Goal: Ask a question: Seek information or help from site administrators or community

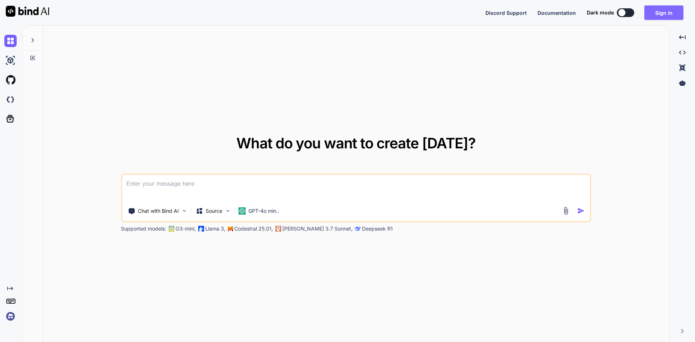
click at [663, 15] on button "Sign in" at bounding box center [663, 12] width 39 height 14
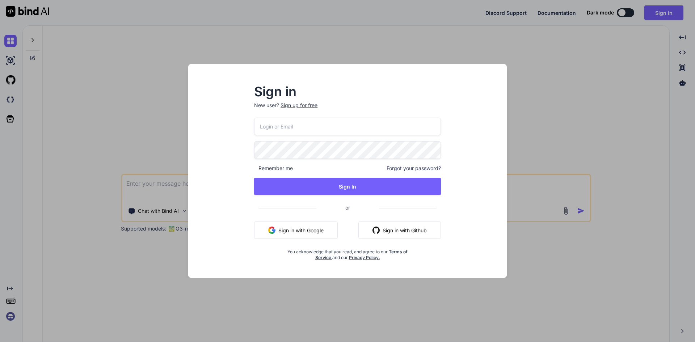
click at [303, 123] on input "email" at bounding box center [347, 127] width 187 height 18
type input "rohitj2@chetu.com"
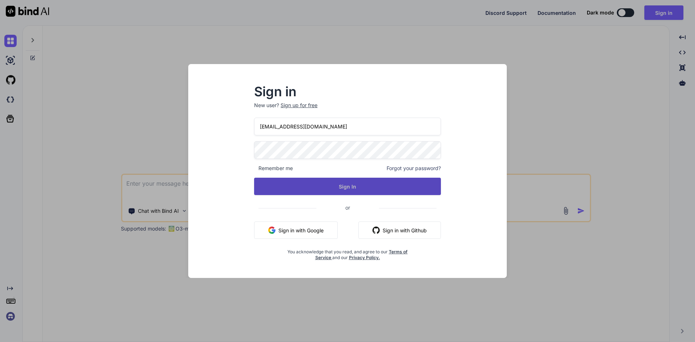
click at [328, 187] on button "Sign In" at bounding box center [347, 186] width 187 height 17
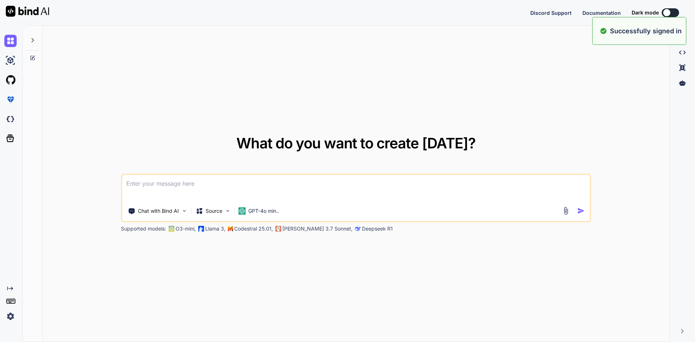
type textarea "x"
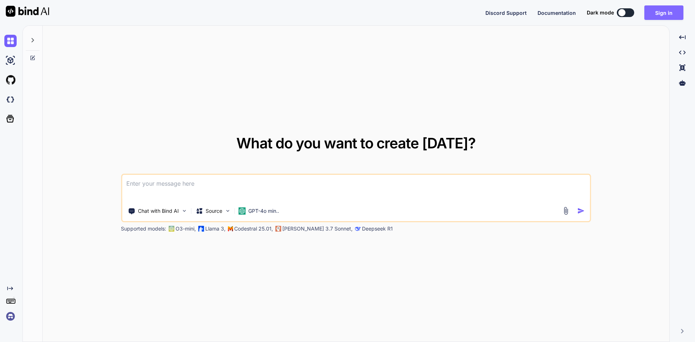
click at [665, 12] on button "Sign in" at bounding box center [663, 12] width 39 height 14
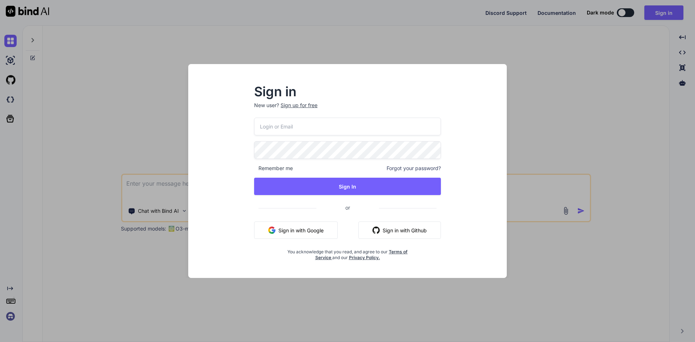
click at [289, 123] on input "email" at bounding box center [347, 127] width 187 height 18
type input "rohitj2@chetu.com"
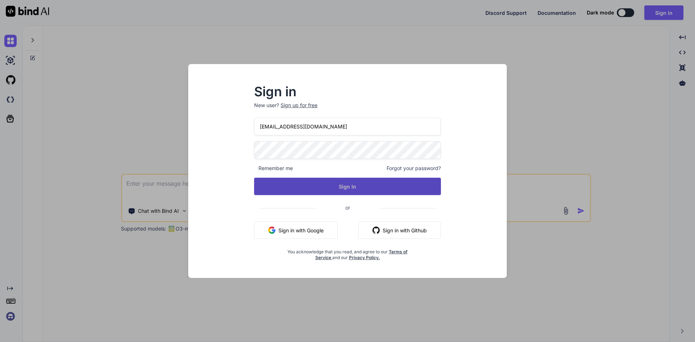
click at [310, 180] on button "Sign In" at bounding box center [347, 186] width 187 height 17
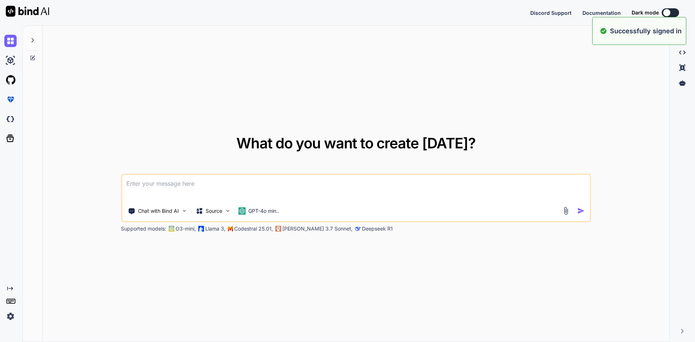
type textarea "x"
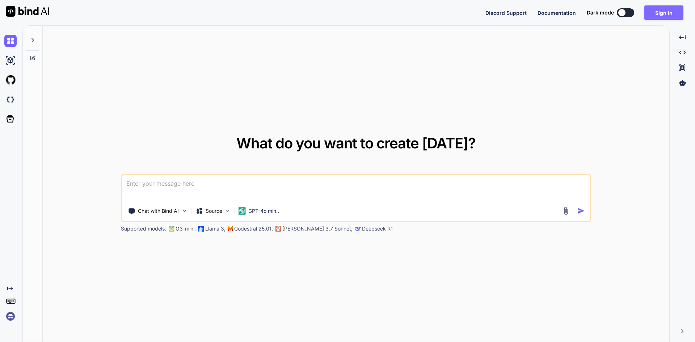
click at [667, 12] on button "Sign in" at bounding box center [663, 12] width 39 height 14
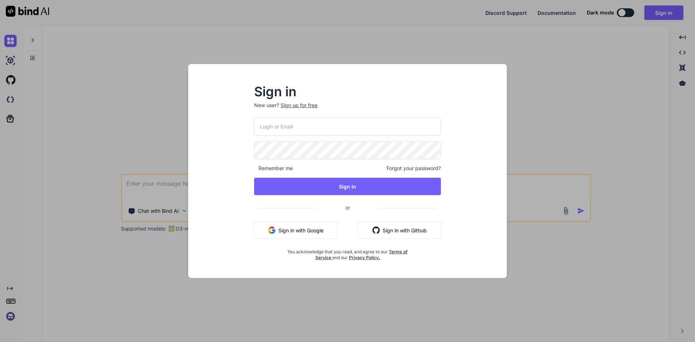
click at [288, 128] on input "email" at bounding box center [347, 127] width 187 height 18
type input "[EMAIL_ADDRESS][DOMAIN_NAME]"
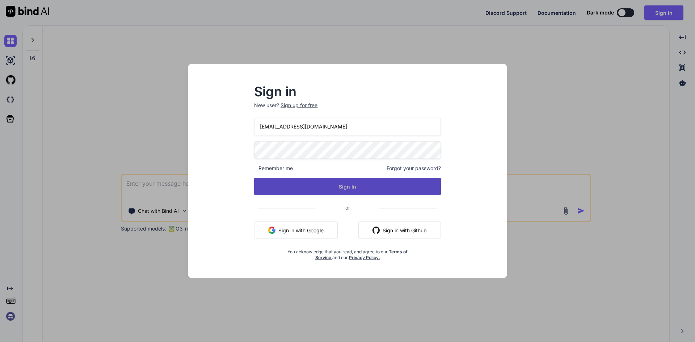
click at [320, 184] on button "Sign In" at bounding box center [347, 186] width 187 height 17
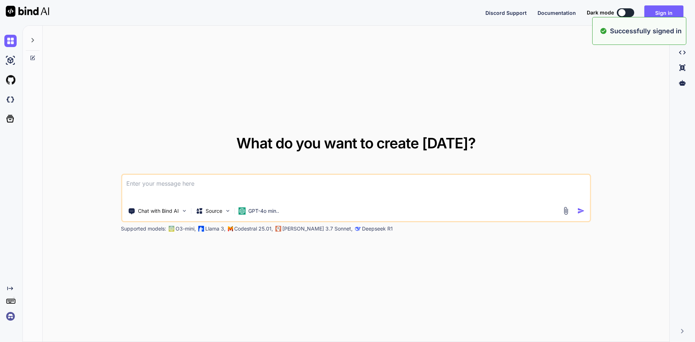
type textarea "x"
click at [663, 13] on button "Sign in" at bounding box center [663, 12] width 39 height 14
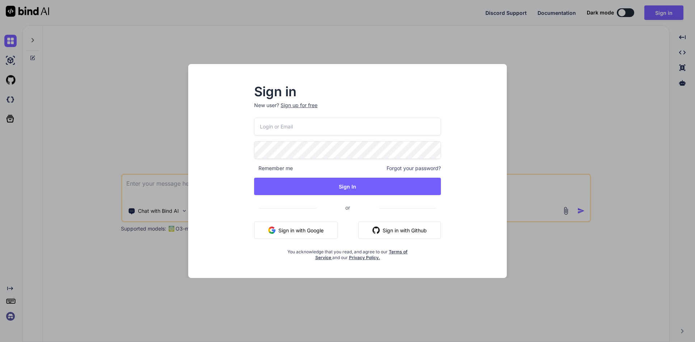
click at [312, 129] on input "email" at bounding box center [347, 127] width 187 height 18
type input "[EMAIL_ADDRESS][DOMAIN_NAME]"
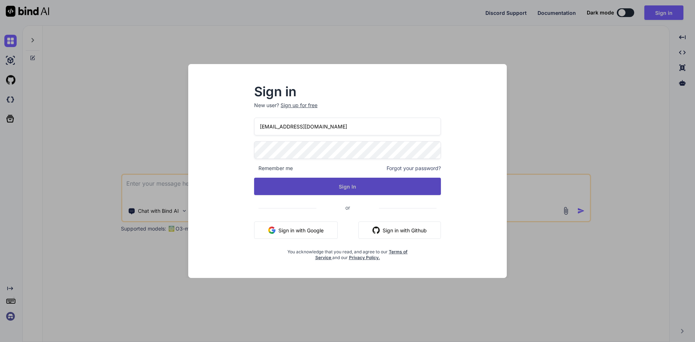
click at [314, 186] on button "Sign In" at bounding box center [347, 186] width 187 height 17
click at [335, 187] on button "Sign In" at bounding box center [347, 186] width 187 height 17
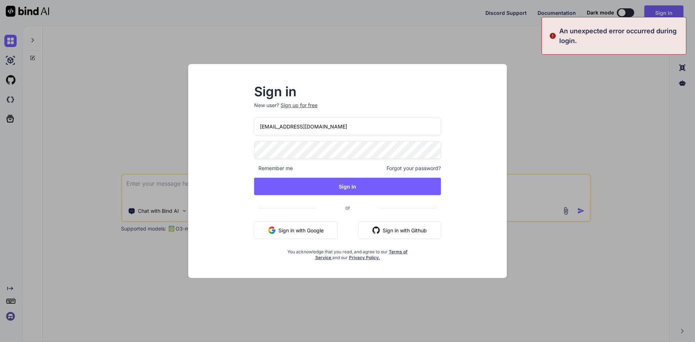
click at [248, 144] on div "Sign in New user? Sign up for free rohitj2@chetu.com Remember me Forgot your pa…" at bounding box center [347, 173] width 210 height 175
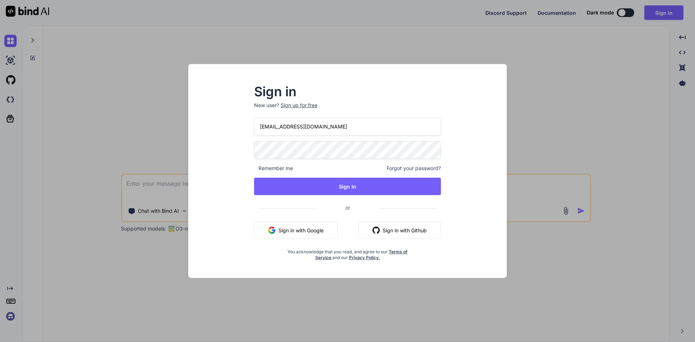
click at [277, 177] on div "rohitj2@chetu.com Remember me Forgot your password? Sign In or Sign in with Goo…" at bounding box center [347, 189] width 187 height 143
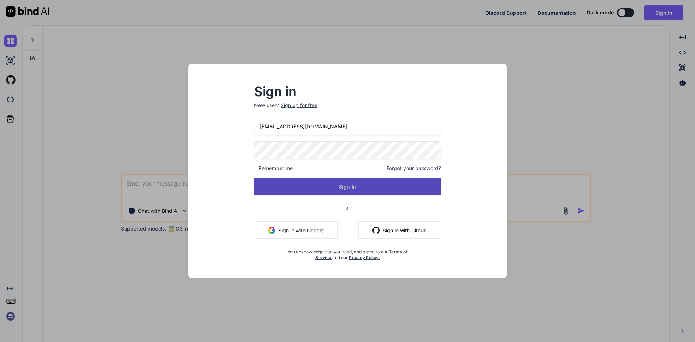
click at [281, 184] on button "Sign In" at bounding box center [347, 186] width 187 height 17
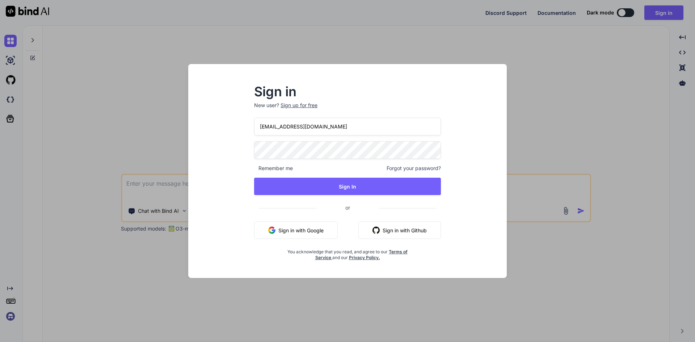
click at [231, 145] on div "Sign in New user? Sign up for free rohitj2@chetu.com Remember me Forgot your pa…" at bounding box center [347, 177] width 307 height 201
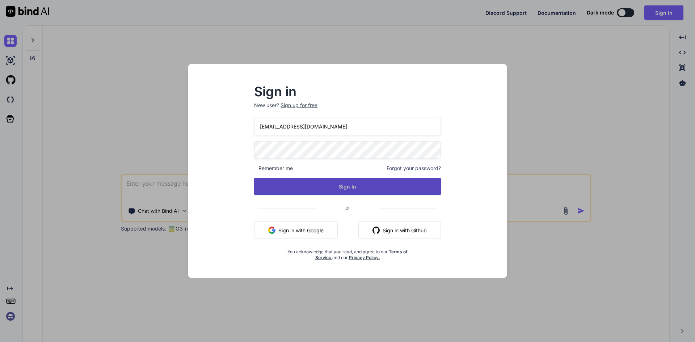
click at [330, 188] on button "Sign In" at bounding box center [347, 186] width 187 height 17
type textarea "x"
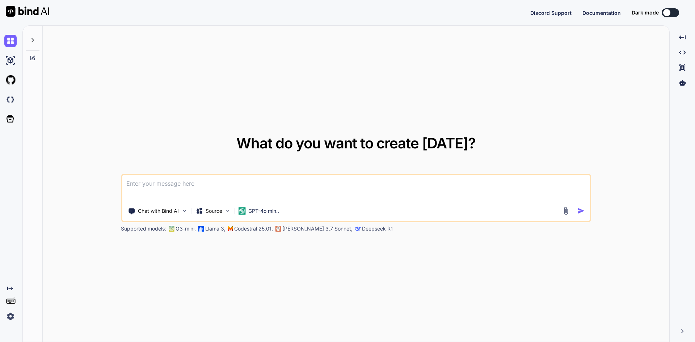
click at [200, 179] on textarea at bounding box center [356, 188] width 468 height 27
type textarea "a"
type textarea "x"
type textarea "ab"
type textarea "x"
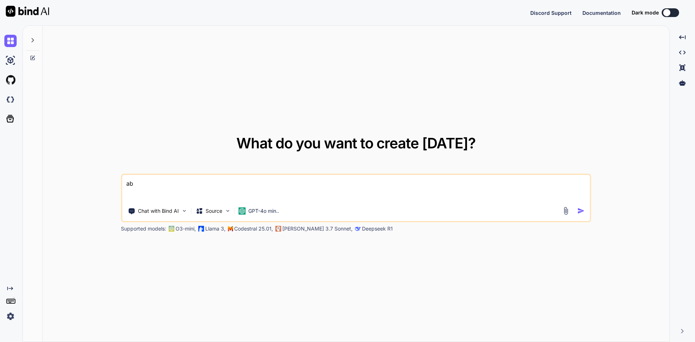
type textarea "abo"
type textarea "x"
type textarea "abou"
type textarea "x"
type textarea "about"
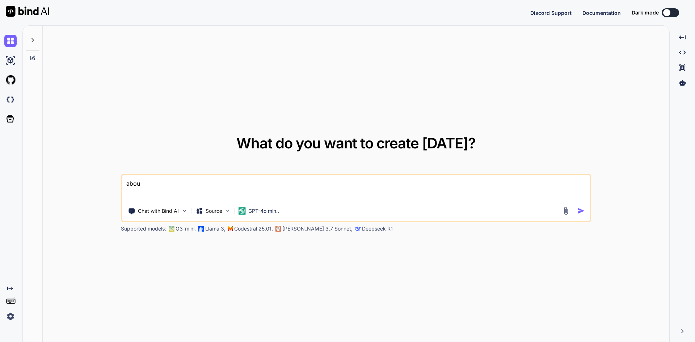
type textarea "x"
type textarea "about"
type textarea "x"
type textarea "about n"
type textarea "x"
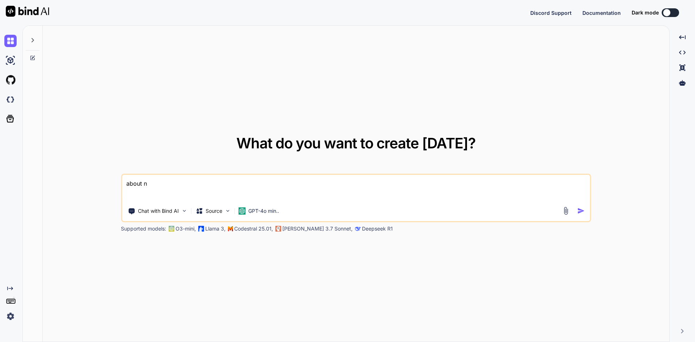
type textarea "about no"
type textarea "x"
type textarea "about nod"
type textarea "x"
type textarea "about nod"
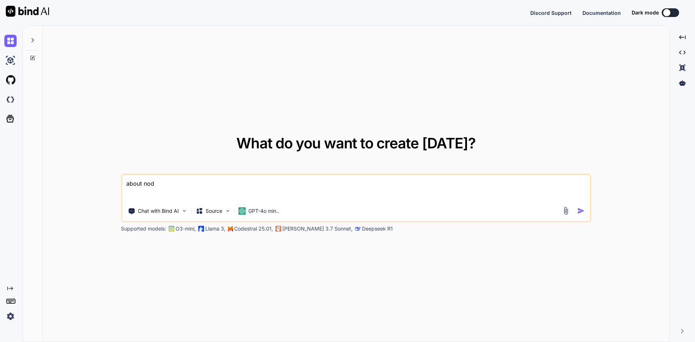
type textarea "x"
type textarea "about nod"
type textarea "x"
type textarea "about node"
type textarea "x"
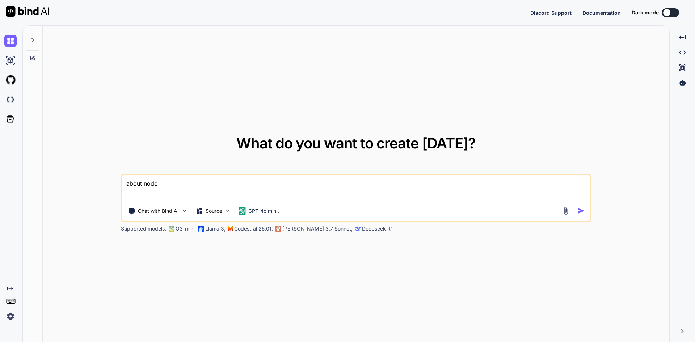
type textarea "about node"
type textarea "x"
type textarea "about node j"
type textarea "x"
type textarea "about node js"
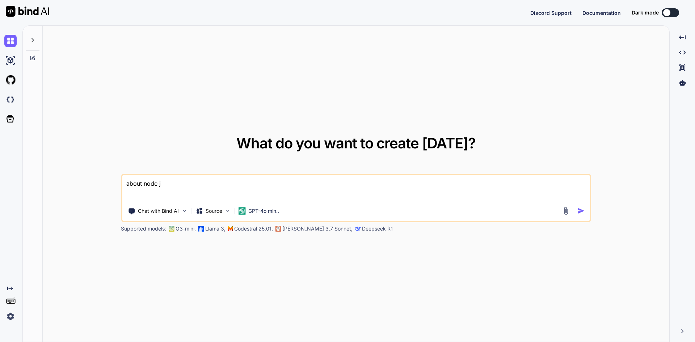
type textarea "x"
type textarea "about node js"
type textarea "x"
type textarea "about node js"
click at [581, 210] on img "button" at bounding box center [581, 211] width 8 height 8
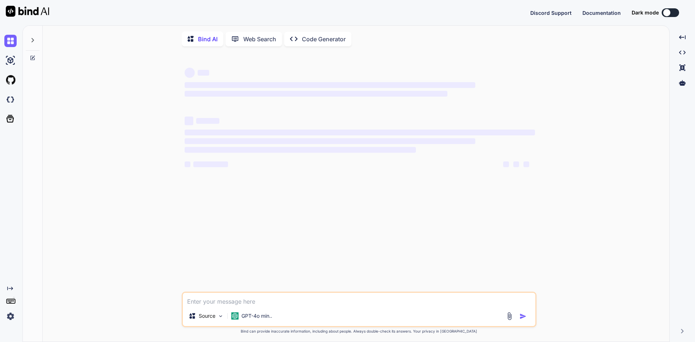
type textarea "x"
click at [667, 14] on button "Sign in" at bounding box center [663, 12] width 39 height 14
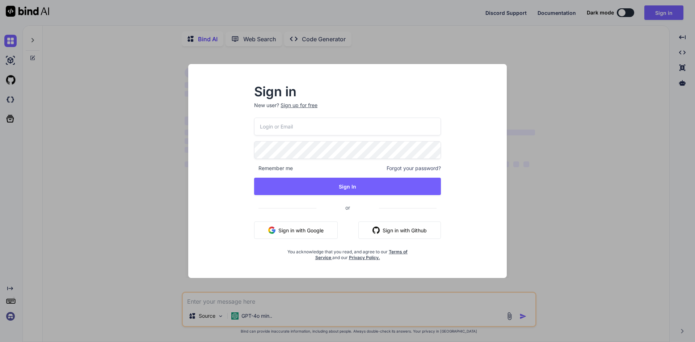
click at [292, 120] on input "email" at bounding box center [347, 127] width 187 height 18
type input "[EMAIL_ADDRESS][DOMAIN_NAME]"
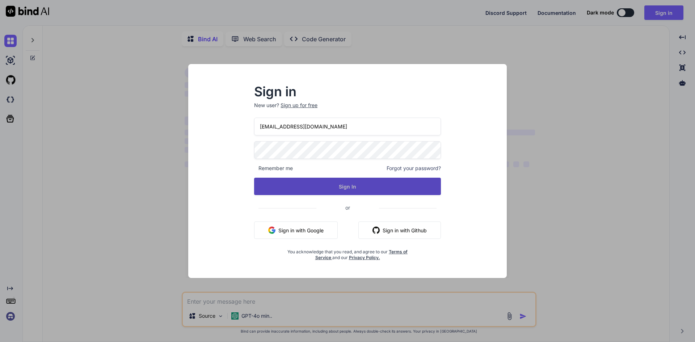
click at [310, 182] on button "Sign In" at bounding box center [347, 186] width 187 height 17
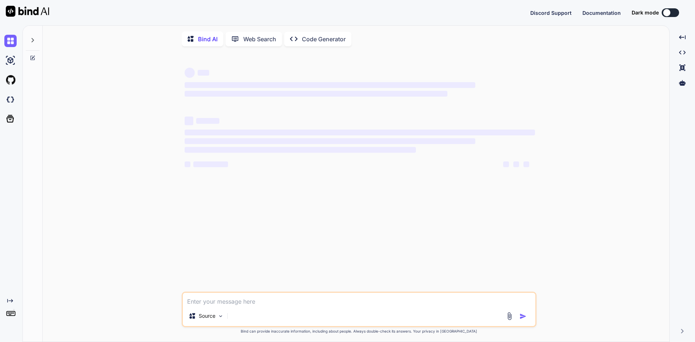
type textarea "x"
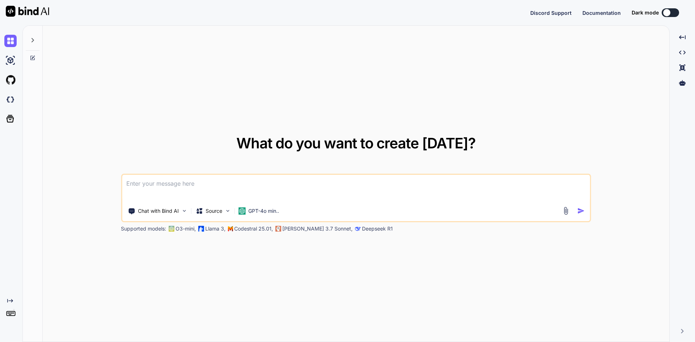
type textarea "x"
click at [666, 10] on button "Sign in" at bounding box center [663, 12] width 39 height 14
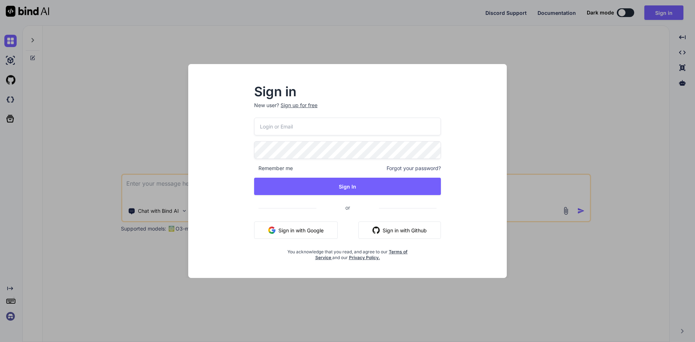
click at [326, 125] on input "email" at bounding box center [347, 127] width 187 height 18
type input "rohitj2@chetu.com"
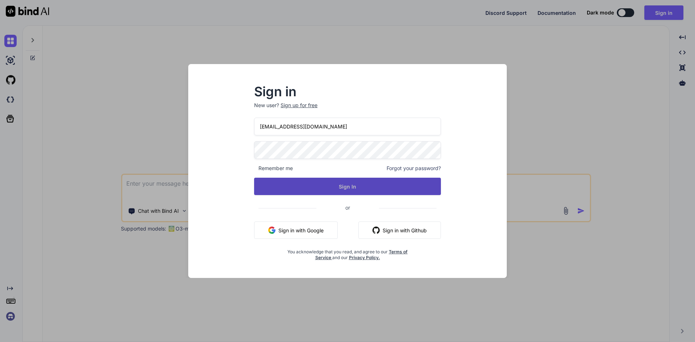
click at [345, 186] on button "Sign In" at bounding box center [347, 186] width 187 height 17
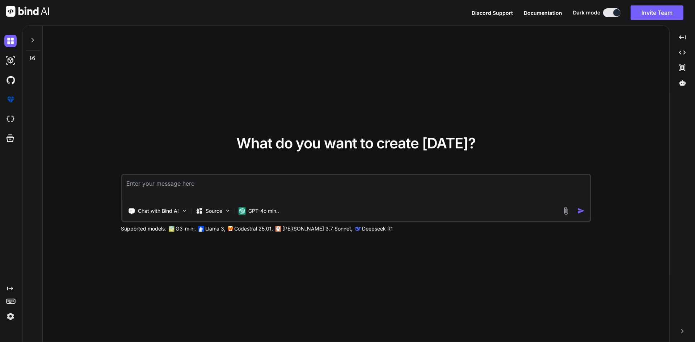
type textarea "x"
click at [255, 186] on textarea at bounding box center [356, 188] width 468 height 27
paste textarea "extends layouts/_layout.pug block variables - var activePage = 'whiteList-ips' …"
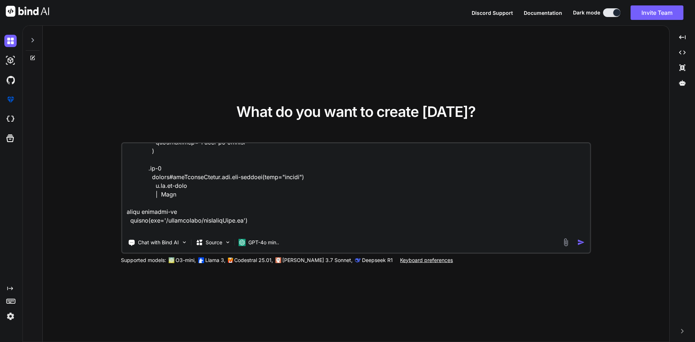
scroll to position [435, 0]
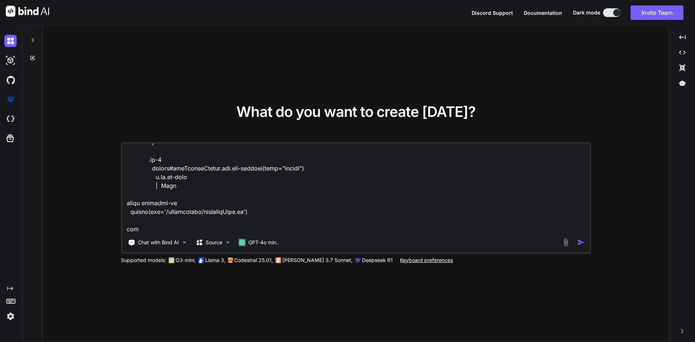
type textarea "i ave this code extends layouts/_layout.pug block variables - var activePage = …"
click at [290, 211] on textarea at bounding box center [356, 188] width 468 height 90
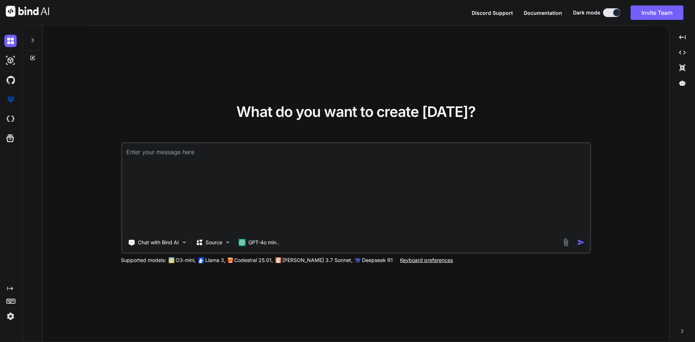
scroll to position [0, 0]
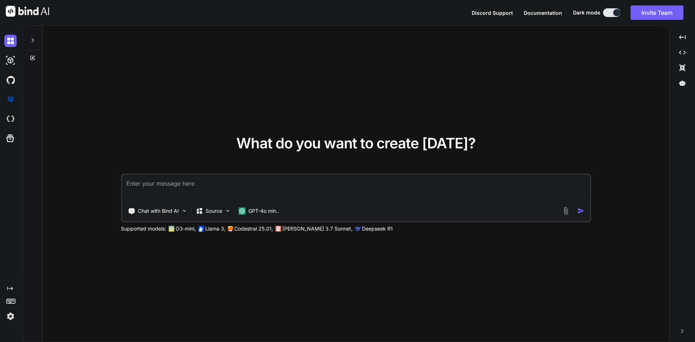
paste textarea "extends layouts/_layout.pug block variables - var activePage = 'whiteList-ips' …"
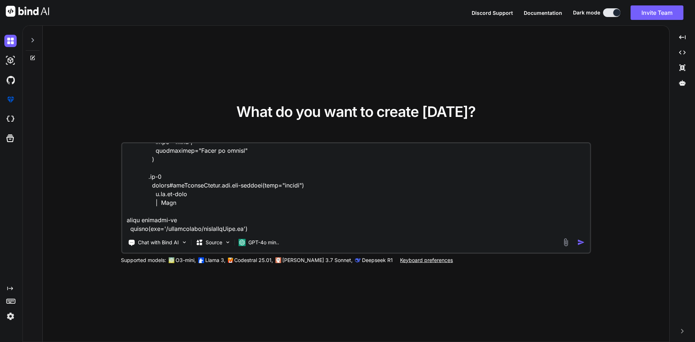
scroll to position [418, 0]
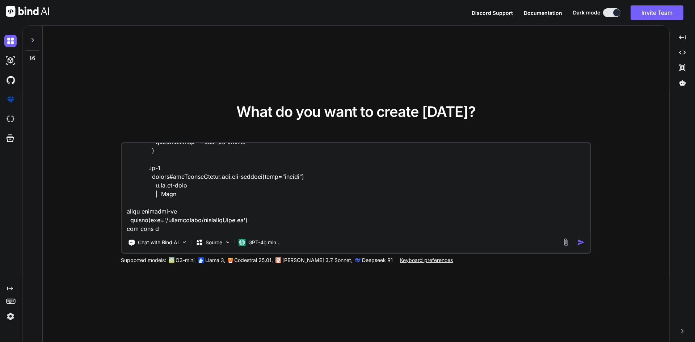
click at [205, 222] on textarea at bounding box center [356, 188] width 468 height 90
click at [166, 228] on textarea at bounding box center [356, 188] width 468 height 90
click at [165, 229] on textarea at bounding box center [356, 188] width 468 height 90
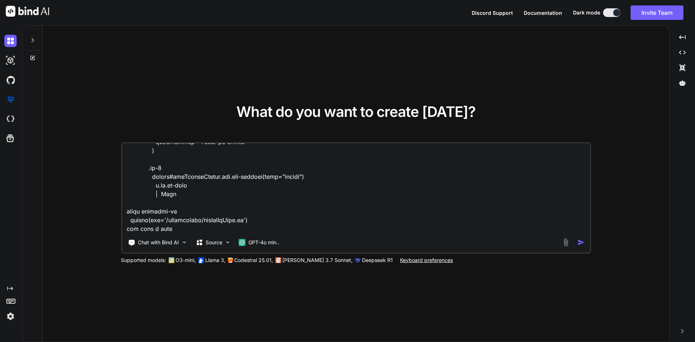
click at [173, 229] on textarea at bounding box center [356, 188] width 468 height 90
click at [219, 224] on textarea at bounding box center [356, 188] width 468 height 90
click at [218, 230] on textarea at bounding box center [356, 188] width 468 height 90
paste textarea "addNewIpForm"
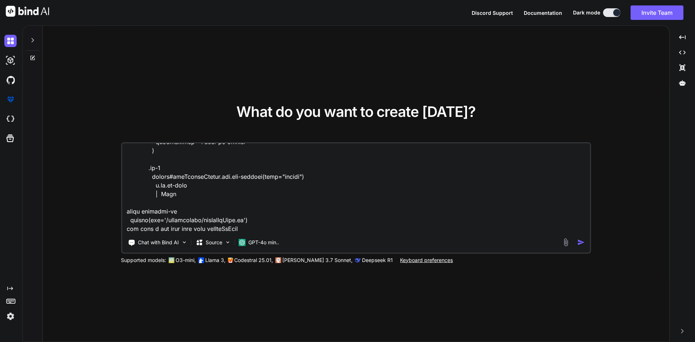
click at [181, 173] on textarea at bounding box center [356, 188] width 468 height 90
click at [257, 229] on textarea at bounding box center [356, 188] width 468 height 90
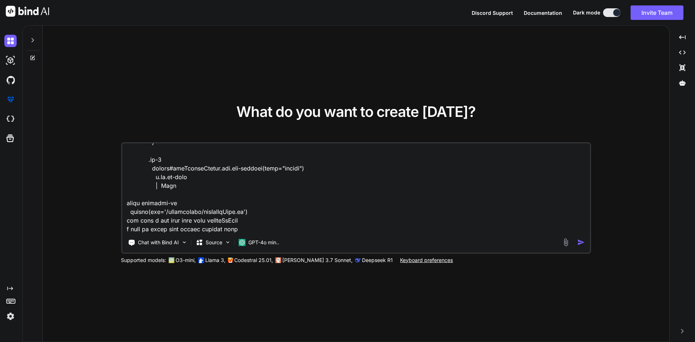
paste textarea "addNumberButton"
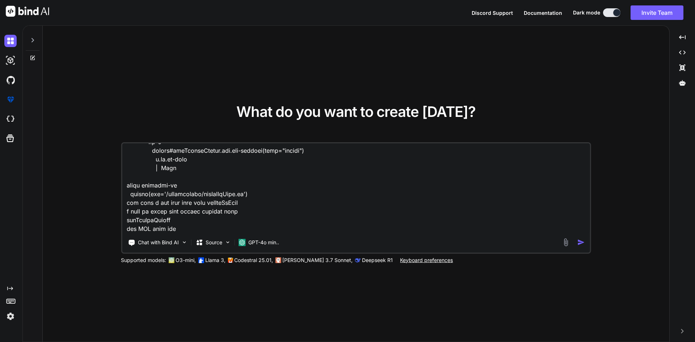
scroll to position [453, 0]
click at [193, 218] on textarea at bounding box center [356, 188] width 468 height 90
paste textarea "router.post('/addIp', async function (req, res, next) { console.log("****** Add…"
type textarea "extends layouts/_layout.pug block variables - var activePage = 'whiteList-ips' …"
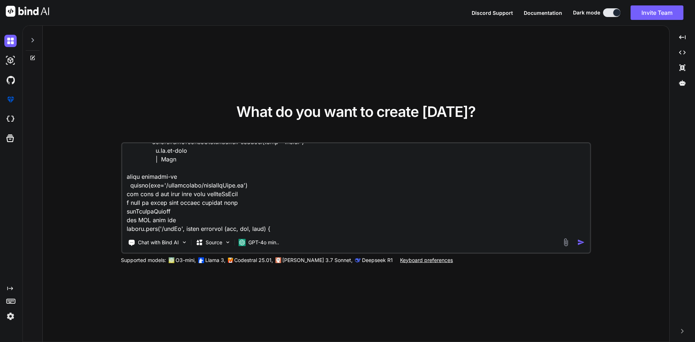
scroll to position [852, 0]
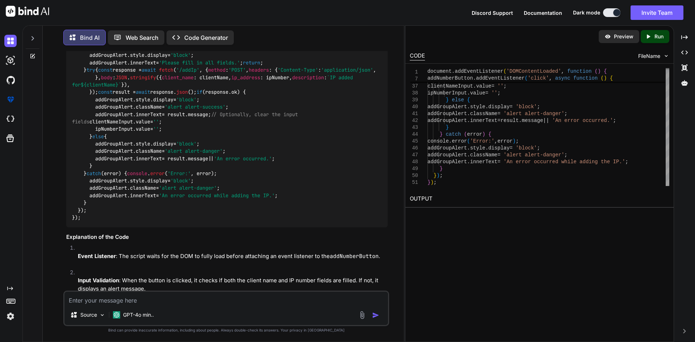
scroll to position [167, 0]
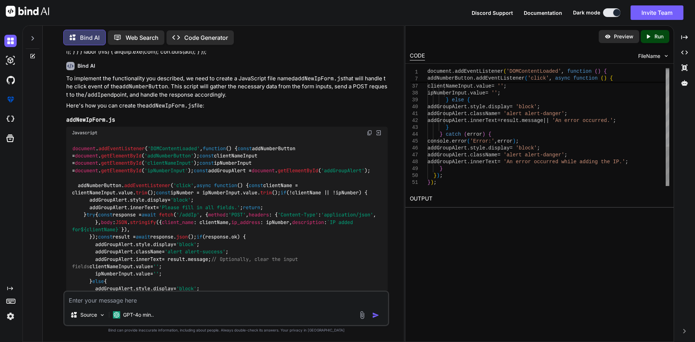
click at [571, 118] on div "addGroupAlert . className = 'alert alert-success' ; addGroupAlert . innerText =…" at bounding box center [548, 10] width 242 height 351
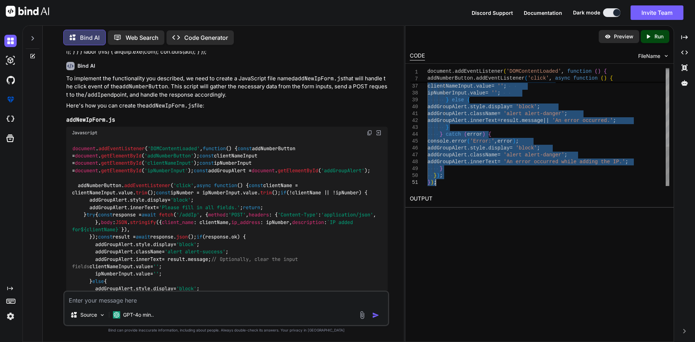
type textarea "document.addEventListener('DOMContentLoaded', function () { const addNumberButt…"
click at [141, 297] on textarea at bounding box center [225, 298] width 323 height 13
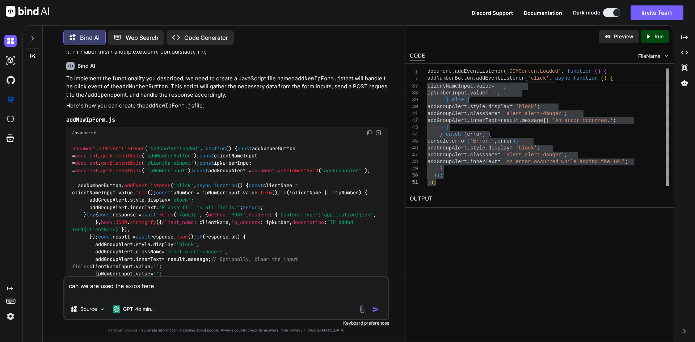
paste textarea "document.addEventListener('DOMContentLoaded', function () { const addNumberButt…"
type textarea "can we are used the axios here document.addEventListener('DOMContentLoaded', fu…"
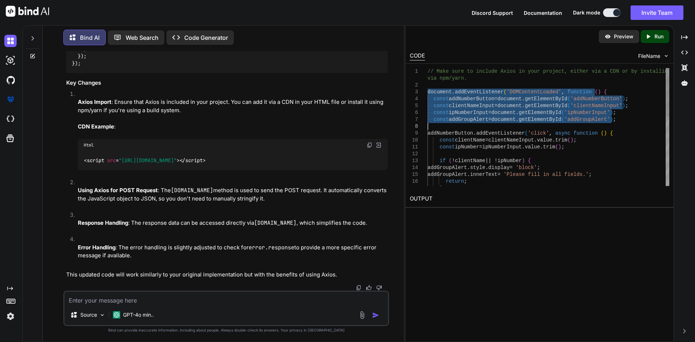
drag, startPoint x: 428, startPoint y: 93, endPoint x: 473, endPoint y: 170, distance: 89.5
click at [473, 170] on div "return ; } addGroupAlert . style . display = 'block' ; addGroupAlert . innerTex…" at bounding box center [548, 212] width 242 height 289
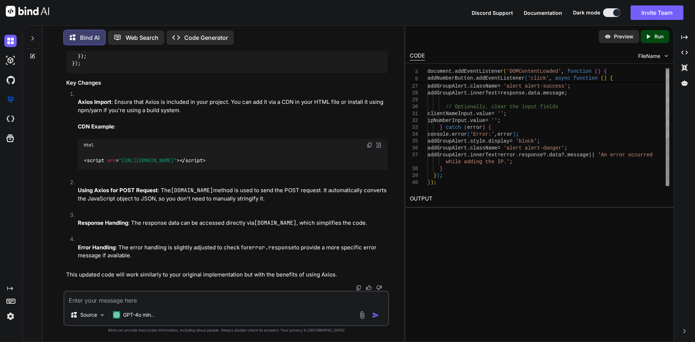
click at [445, 181] on div "} ) ; addGroupAlert . style . display = 'block' ; addGroupAlert . className = '…" at bounding box center [548, 41] width 242 height 289
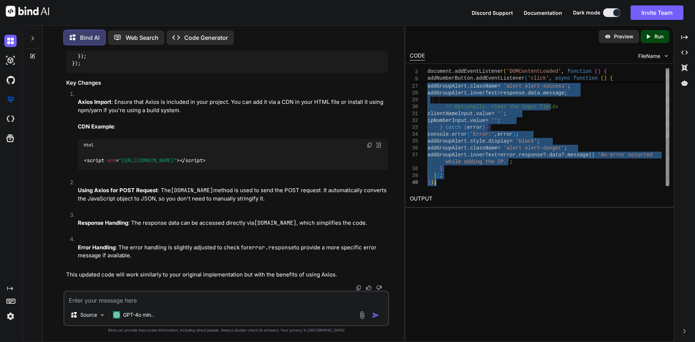
type textarea "// Make sure to include Axios in your project, either via a CDN or by installin…"
click at [123, 301] on textarea at bounding box center [225, 298] width 323 height 13
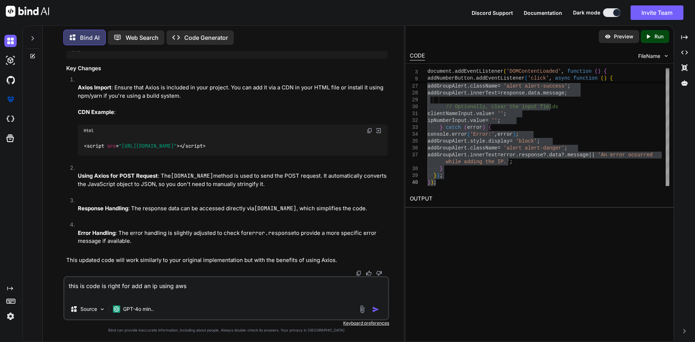
paste textarea "var express = require('express'); var router = express.Router(); const { EC2Cli…"
type textarea "this is code is right for add an ip using aws var express = require('express');…"
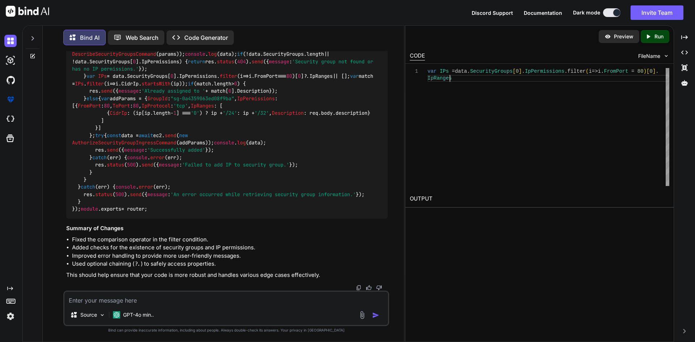
scroll to position [0, 0]
click at [500, 123] on div "var IPs = data . SecurityGroups [ 0 ] . IpPermissions . filter ( i => i . FromP…" at bounding box center [548, 127] width 242 height 118
type textarea "var IPs = data.SecurityGroups[0].IpPermissions.filter(i => i.FromPort = 80)[0].…"
click at [137, 304] on textarea at bounding box center [225, 298] width 323 height 13
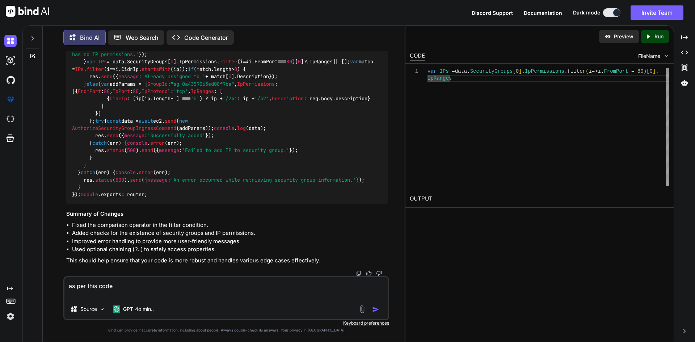
paste textarea "extends layouts/_layout.pug block variables - var activePage = 'whiteList-ips' …"
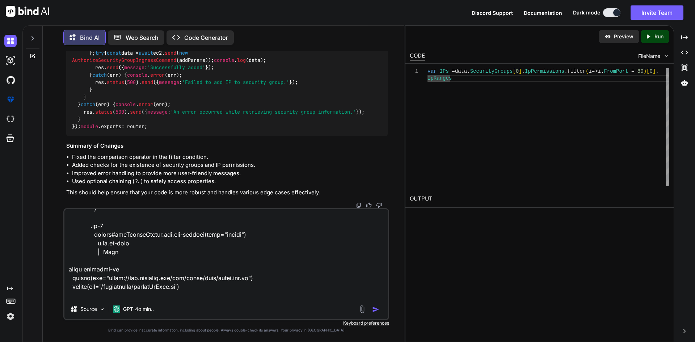
scroll to position [444, 0]
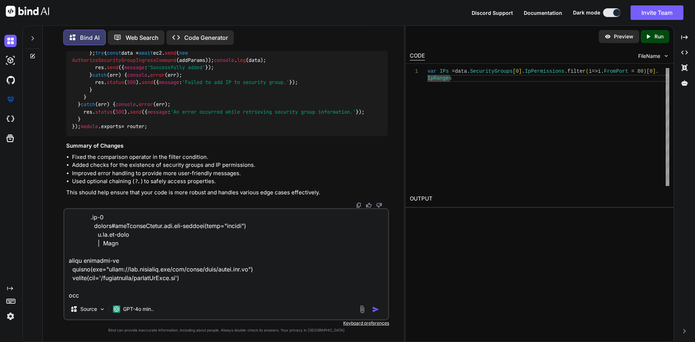
click at [110, 296] on textarea at bounding box center [225, 254] width 323 height 90
paste textarea "document.addEventListener('DOMContentLoaded', function () { const addNumberButt…"
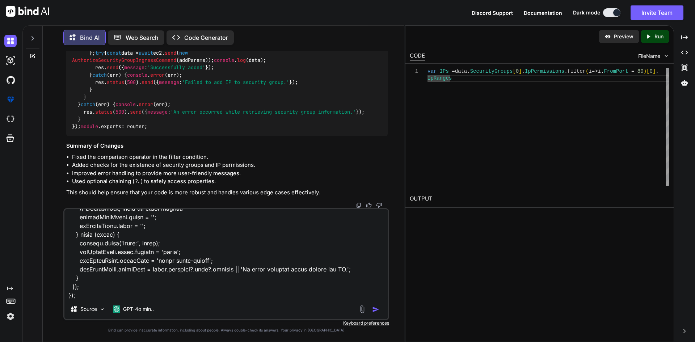
scroll to position [782, 0]
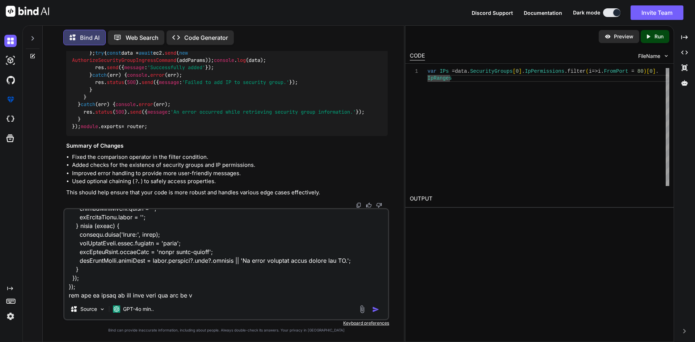
type textarea "as per this code extends layouts/_layout.pug block variables - var activePage =…"
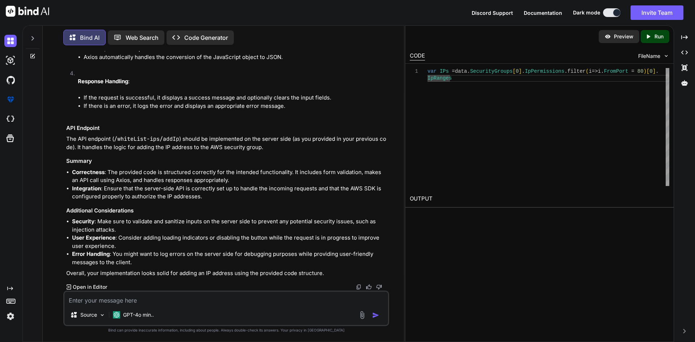
scroll to position [3146, 0]
click at [152, 298] on textarea at bounding box center [225, 298] width 323 height 13
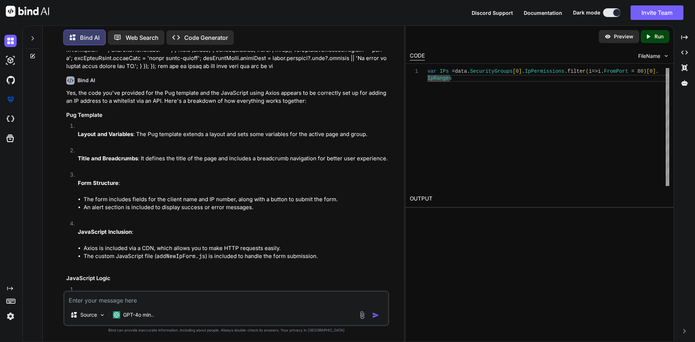
scroll to position [2133, 0]
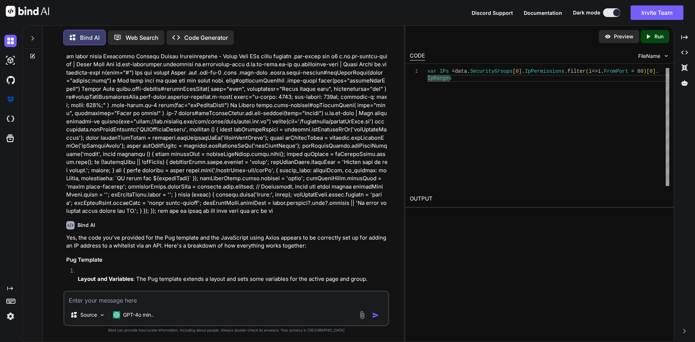
drag, startPoint x: 71, startPoint y: 76, endPoint x: 129, endPoint y: 174, distance: 114.2
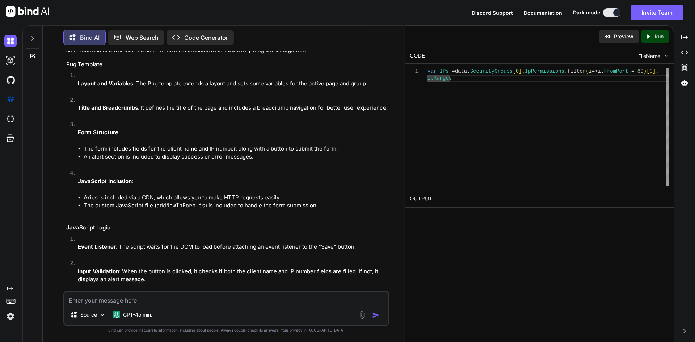
scroll to position [2350, 0]
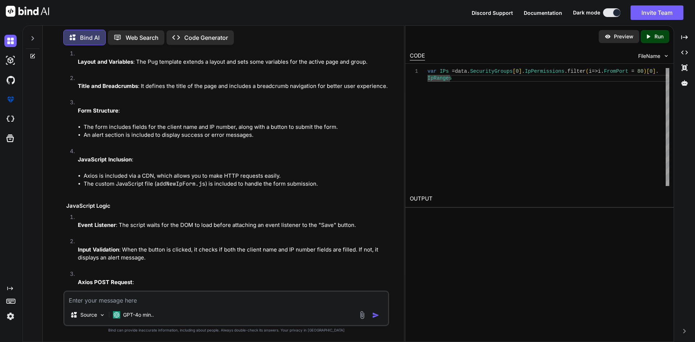
copy code "router. post ( '/addIp' , async function ( req, res, next ) { console . log ( "…"
